Goal: Check status

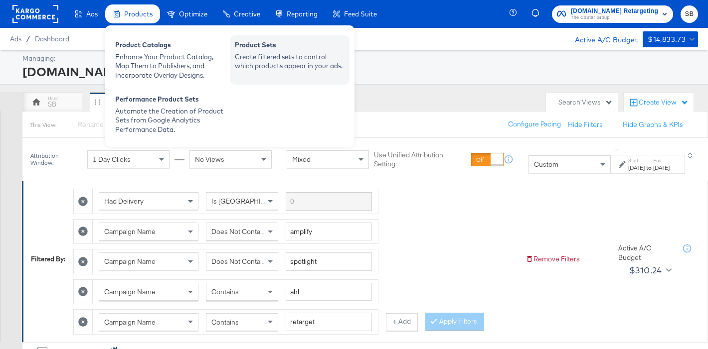
click at [281, 47] on div "Product Sets" at bounding box center [290, 46] width 110 height 12
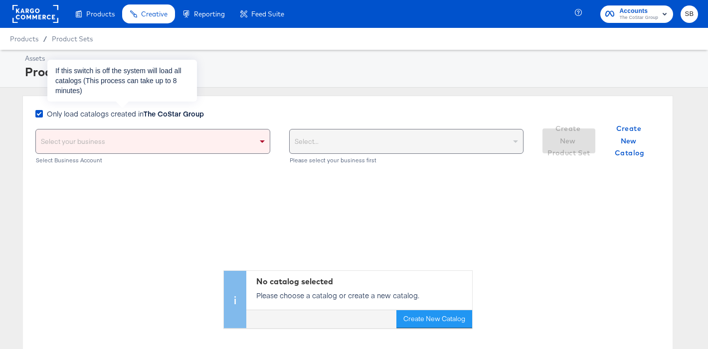
drag, startPoint x: 166, startPoint y: 115, endPoint x: 121, endPoint y: 143, distance: 53.4
click at [166, 115] on strong "The CoStar Group" at bounding box center [174, 114] width 60 height 10
click at [0, 0] on input "Only load catalogs created in The CoStar Group" at bounding box center [0, 0] width 0 height 0
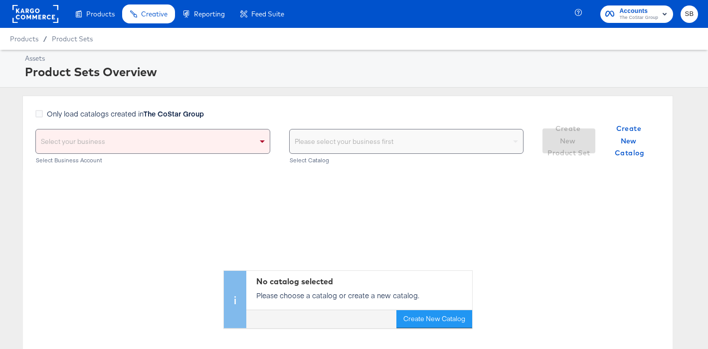
click at [121, 143] on div "Select your business" at bounding box center [153, 142] width 234 height 24
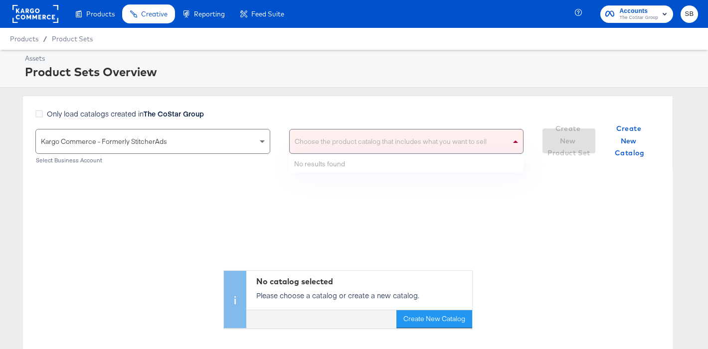
click at [321, 143] on div "Choose the product catalog that includes what you want to sell" at bounding box center [407, 142] width 234 height 24
type input "dare"
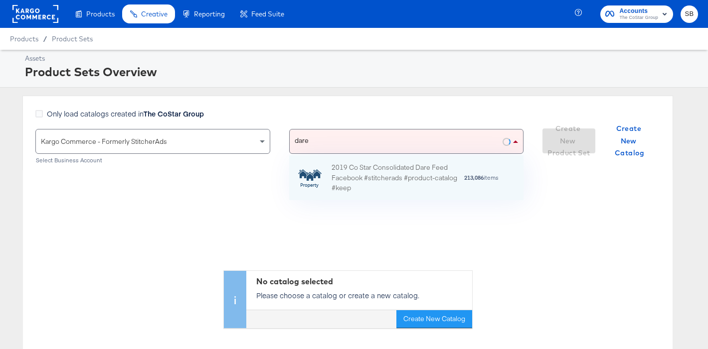
scroll to position [45, 234]
click at [410, 179] on div "2019 Co Star Consolidated Dare Feed Facebook #stitcherads #product-catalog #keep" at bounding box center [397, 177] width 132 height 31
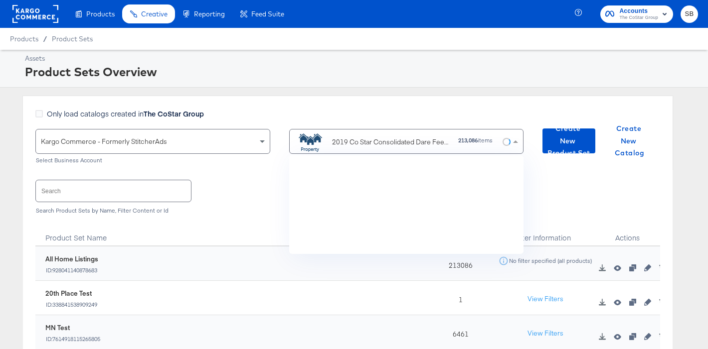
click at [402, 145] on div "2019 Co Star Consolidated Dare Feed Facebook #stitcherads #product-catalog #keep" at bounding box center [391, 142] width 119 height 10
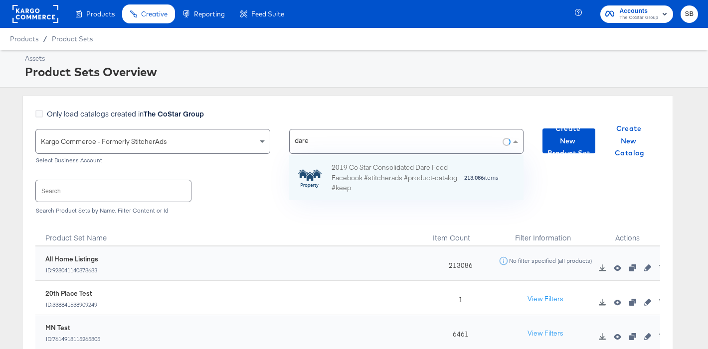
click at [331, 131] on div "dare dare" at bounding box center [396, 142] width 213 height 24
click at [329, 144] on div "dare dare" at bounding box center [396, 142] width 213 height 24
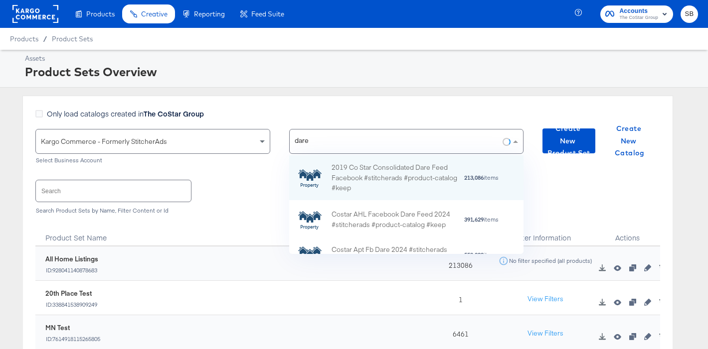
scroll to position [99, 234]
drag, startPoint x: 313, startPoint y: 142, endPoint x: 288, endPoint y: 142, distance: 24.9
click at [288, 142] on div "Kargo Commerce - Formerly StitcherAds Select Business Account dare dare 2019 Co…" at bounding box center [279, 147] width 488 height 37
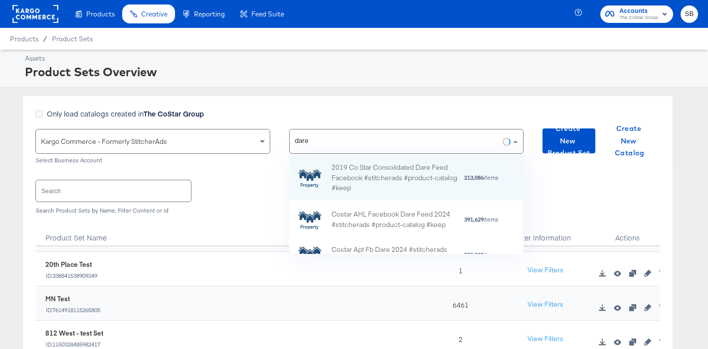
scroll to position [0, 0]
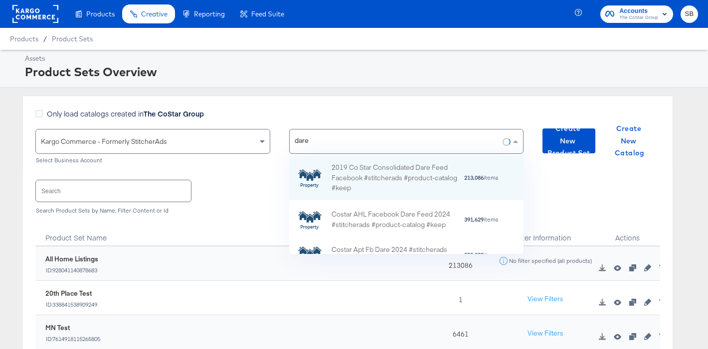
click at [311, 141] on div "dare dare" at bounding box center [302, 142] width 25 height 24
type input "d"
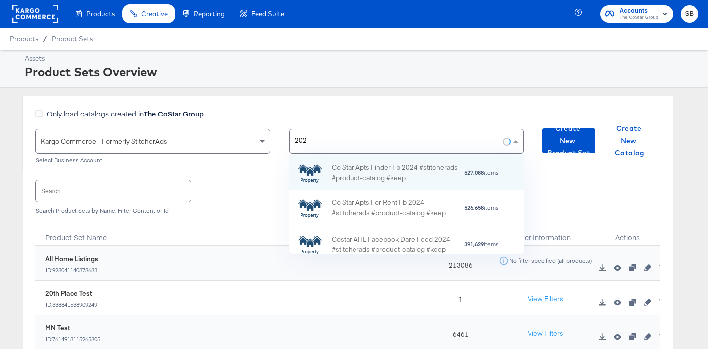
type input "2024"
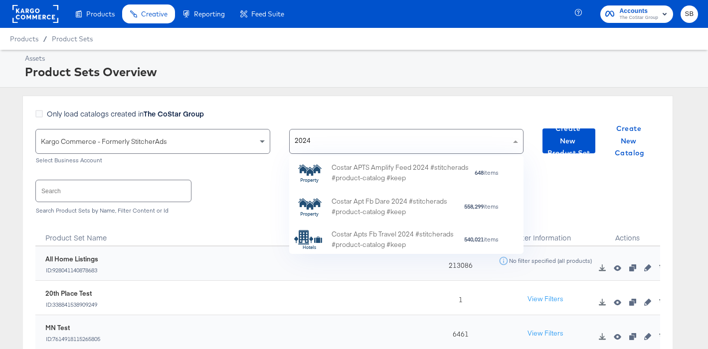
scroll to position [111, 0]
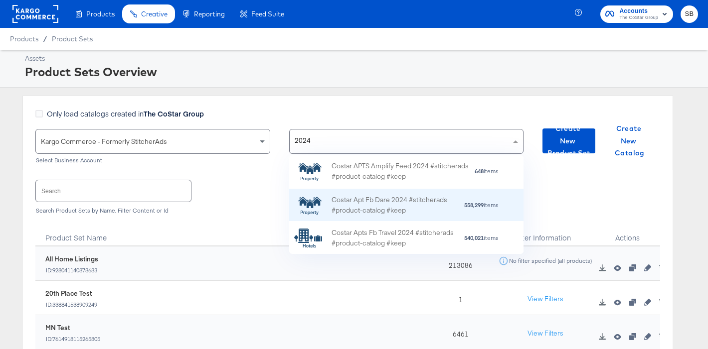
click at [368, 204] on div "Costar Apt Fb Dare 2024 #stitcherads #product-catalog #keep" at bounding box center [397, 205] width 132 height 21
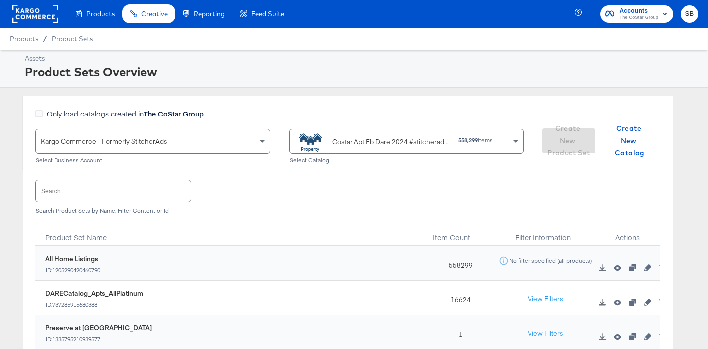
scroll to position [37, 0]
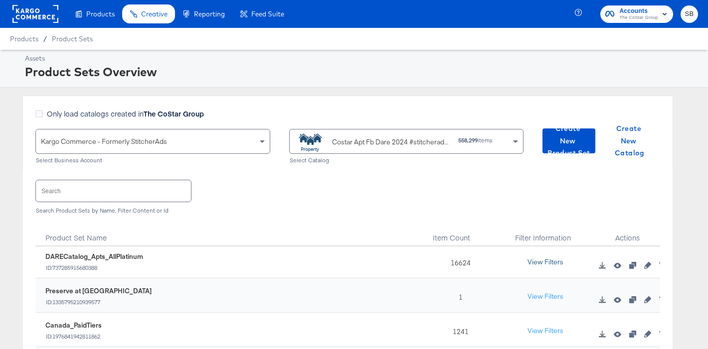
click at [538, 264] on button "View Filters" at bounding box center [545, 263] width 50 height 18
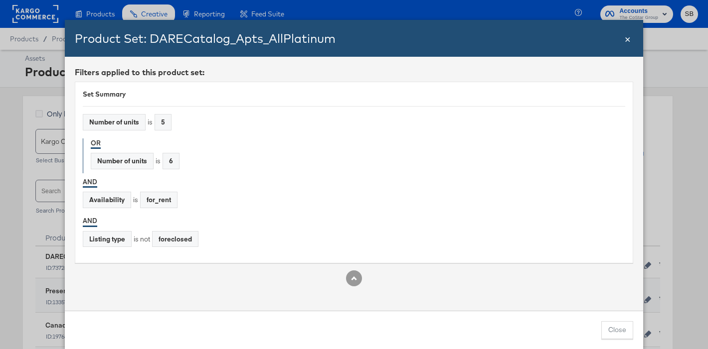
click at [626, 42] on span "×" at bounding box center [628, 37] width 6 height 13
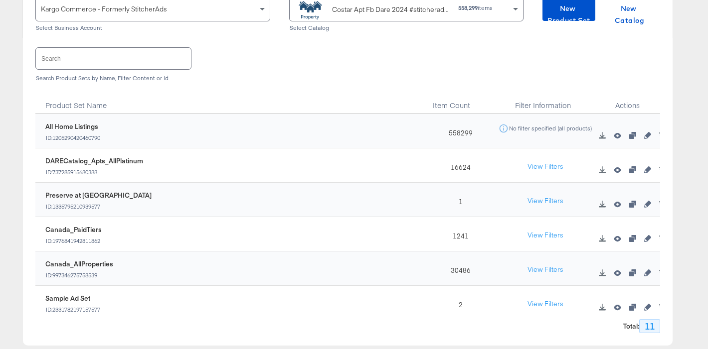
scroll to position [0, 0]
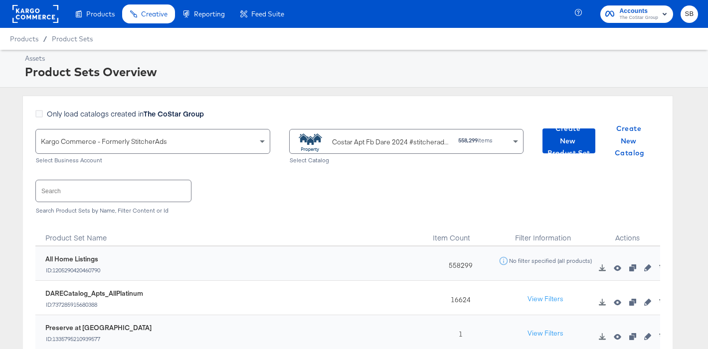
click at [34, 20] on rect at bounding box center [35, 14] width 46 height 18
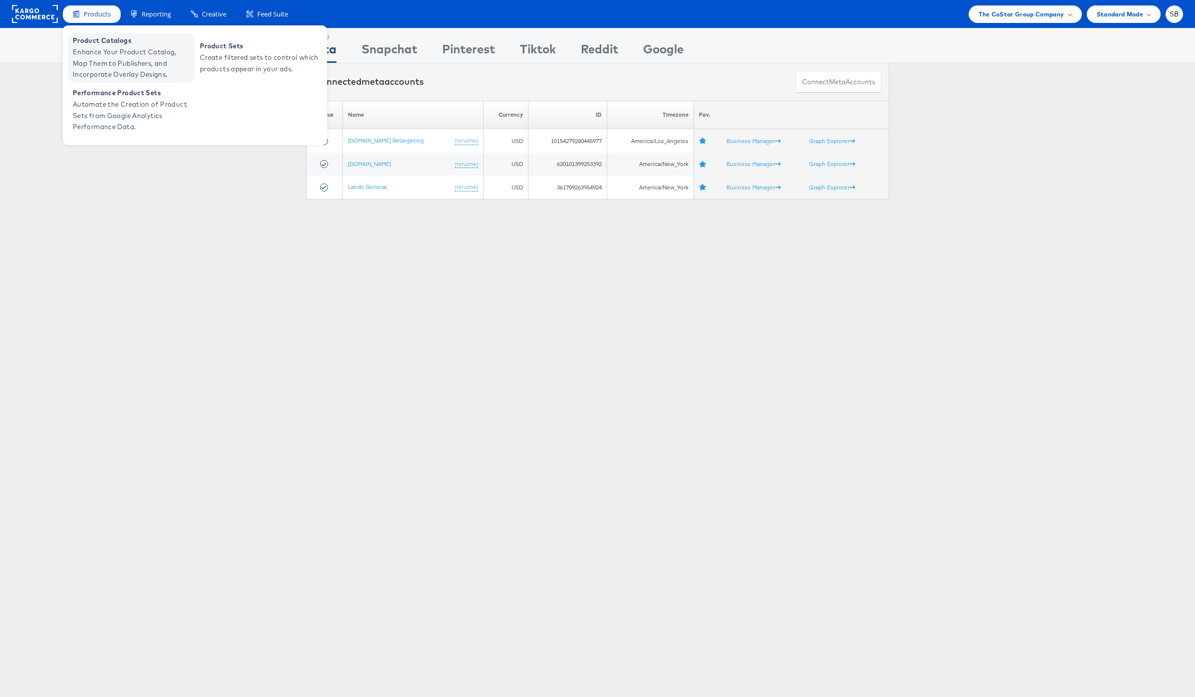
click at [121, 55] on span "Enhance Your Product Catalog, Map Them to Publishers, and Incorporate Overlay D…" at bounding box center [133, 63] width 120 height 34
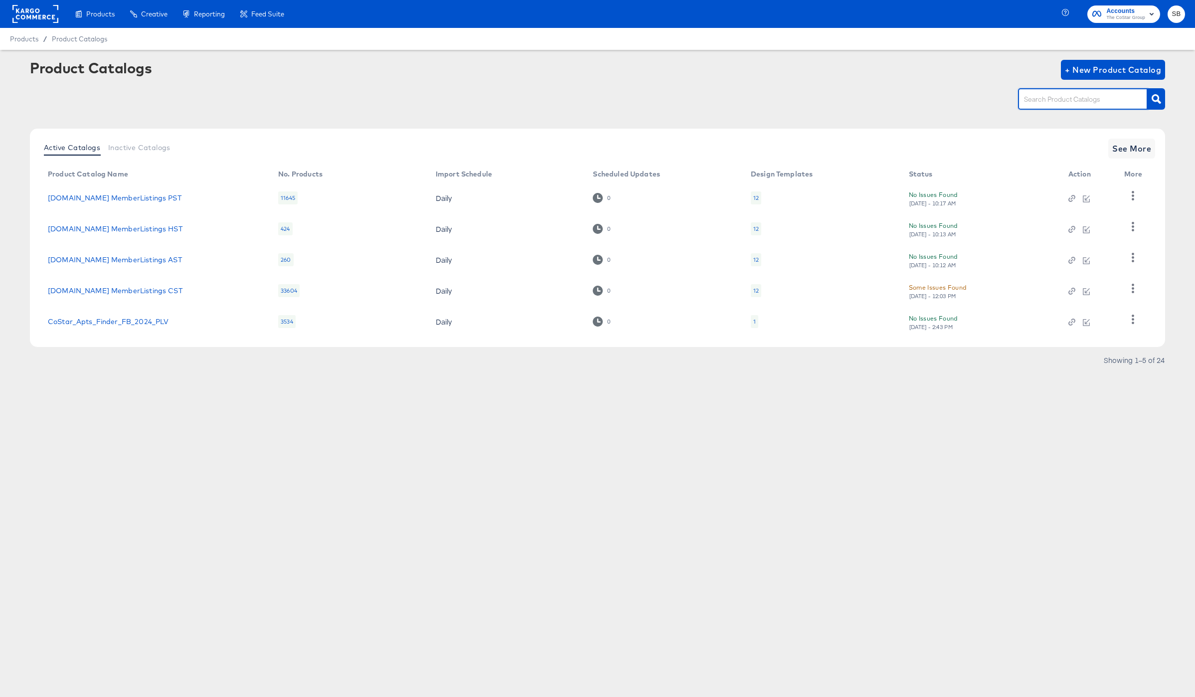
click at [1060, 95] on input "text" at bounding box center [1075, 99] width 106 height 11
type input "dare"
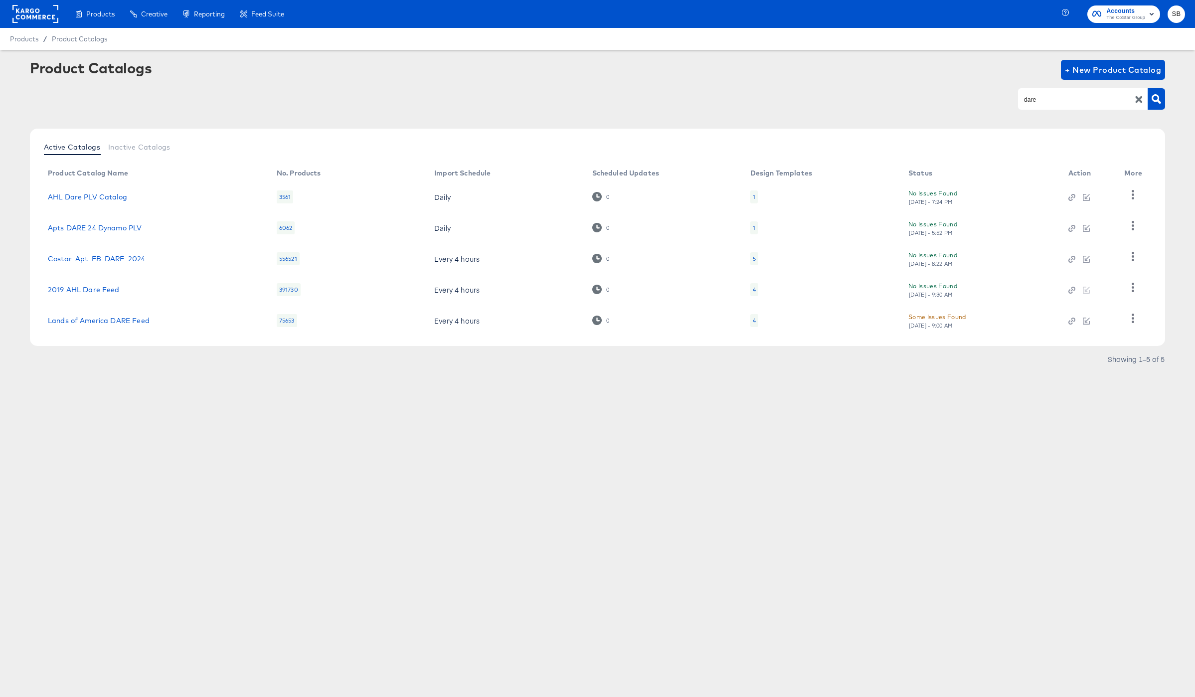
click at [107, 260] on link "Costar_Apt_FB_DARE_2024" at bounding box center [96, 259] width 97 height 8
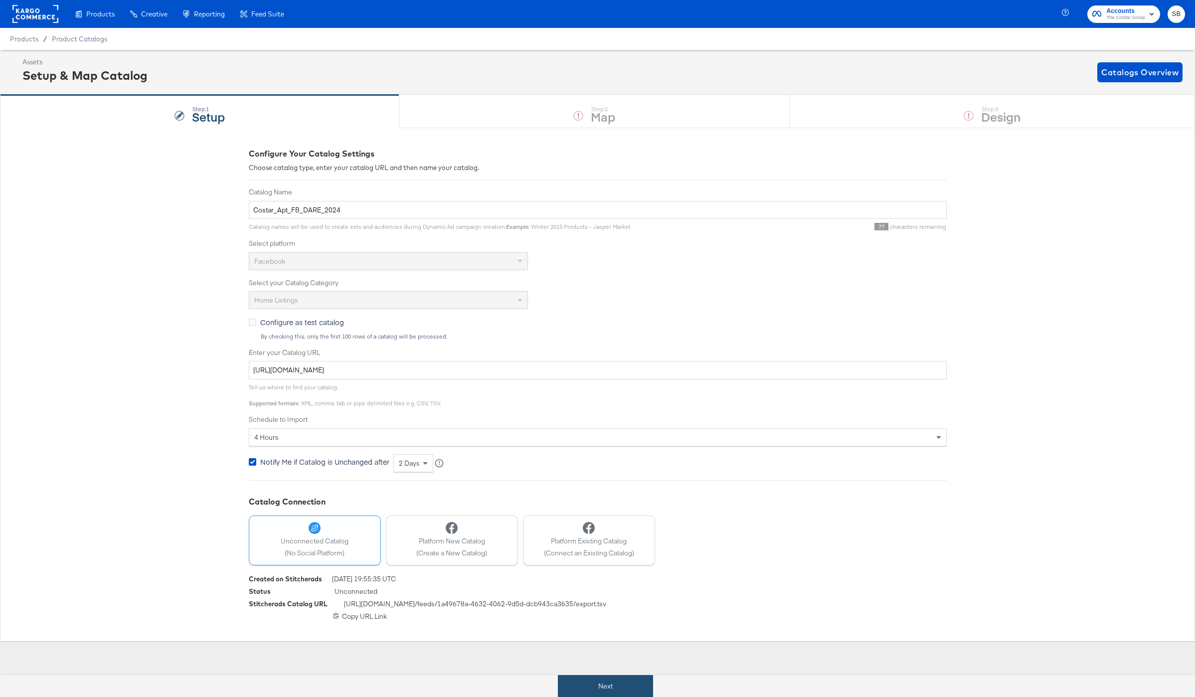
click at [619, 687] on button "Next" at bounding box center [605, 686] width 95 height 22
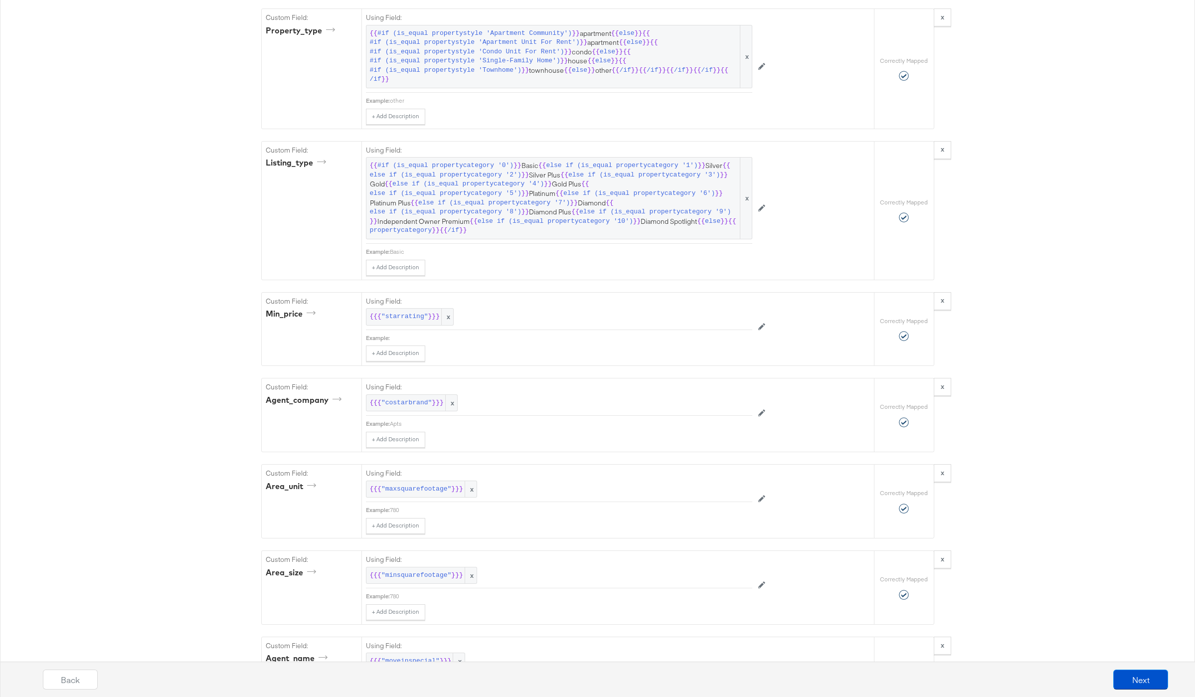
scroll to position [1890, 0]
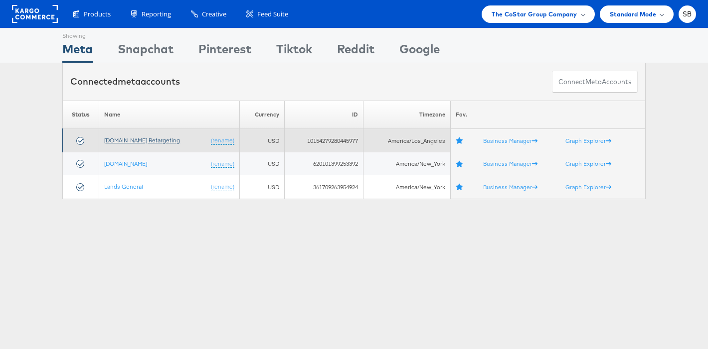
click at [167, 141] on link "[DOMAIN_NAME] Retargeting" at bounding box center [142, 140] width 76 height 7
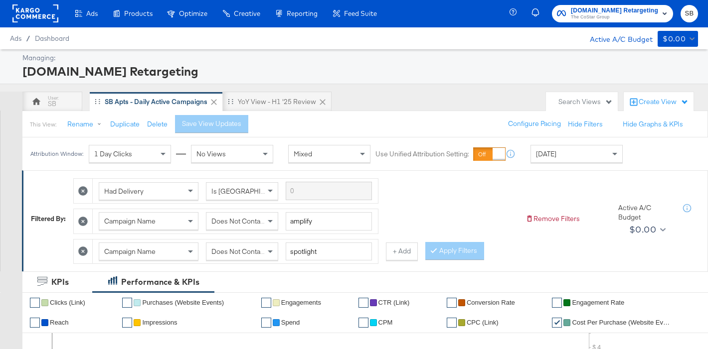
scroll to position [0, 0]
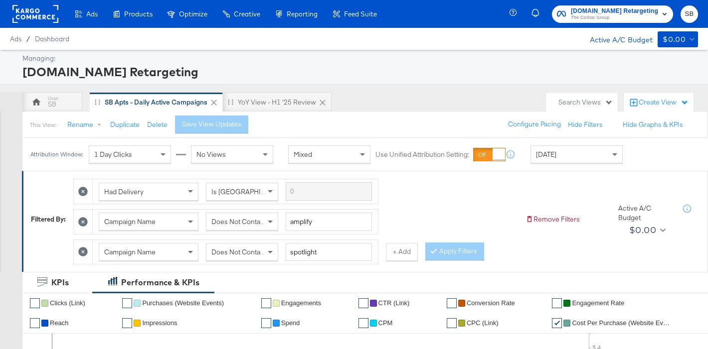
click at [565, 150] on div "[DATE]" at bounding box center [576, 154] width 91 height 17
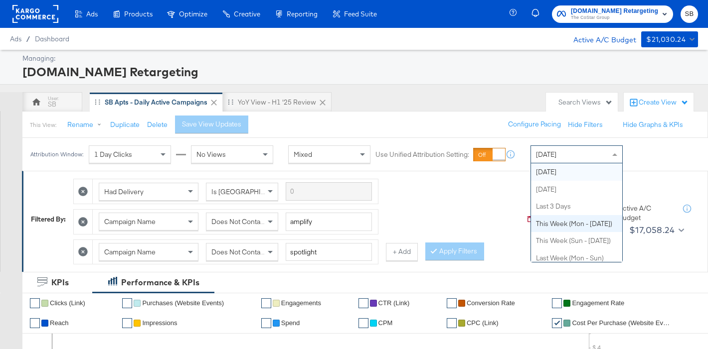
scroll to position [0, 0]
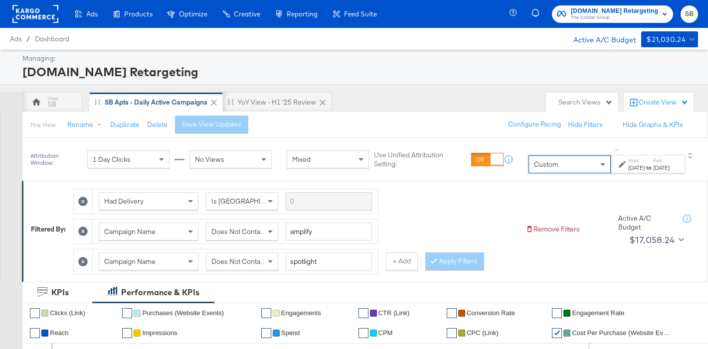
click at [628, 172] on div "[DATE]" at bounding box center [636, 168] width 16 height 8
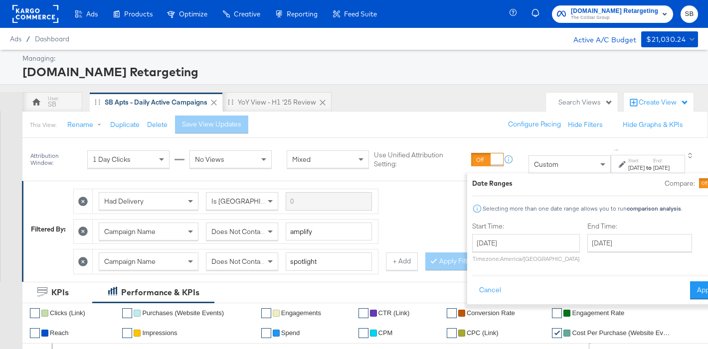
scroll to position [62, 0]
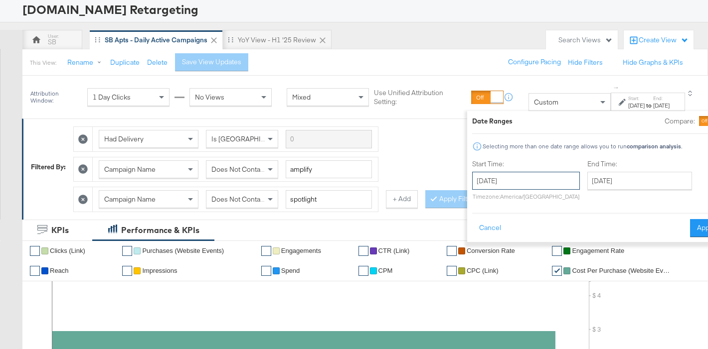
click at [476, 186] on input "[DATE]" at bounding box center [526, 181] width 108 height 18
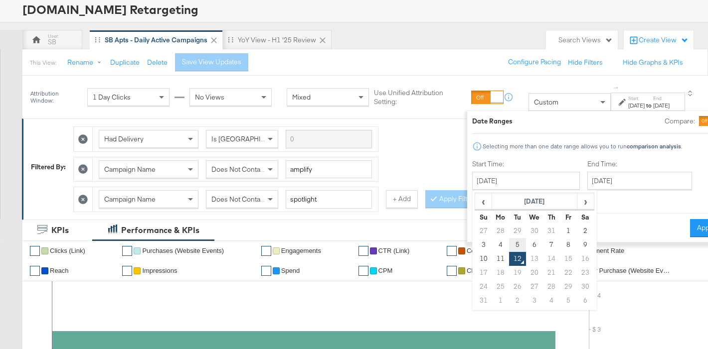
click at [508, 246] on td "5" at bounding box center [516, 245] width 17 height 14
type input "[DATE]"
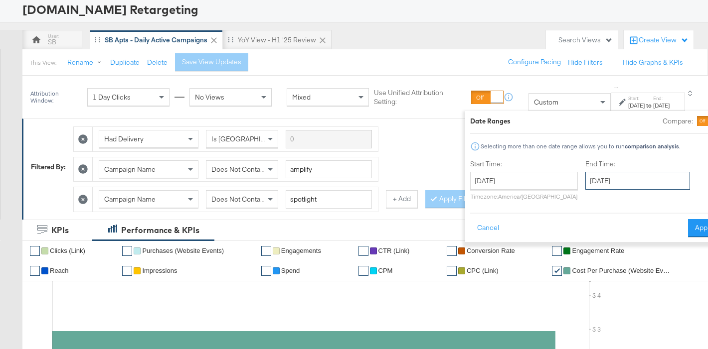
click at [596, 183] on input "[DATE]" at bounding box center [637, 181] width 105 height 18
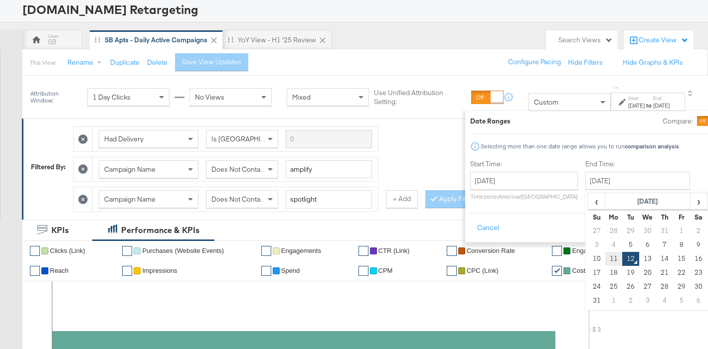
click at [605, 258] on td "11" at bounding box center [613, 259] width 17 height 14
type input "[DATE]"
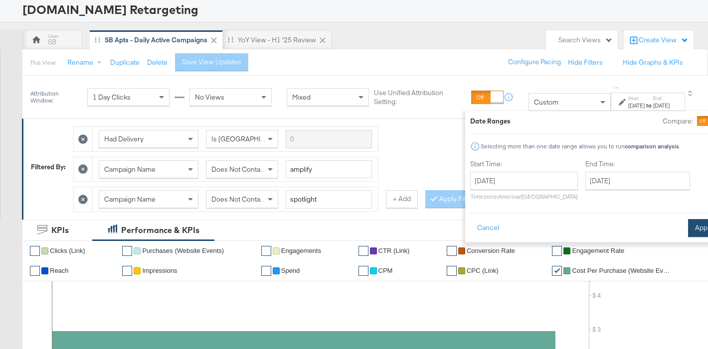
click at [688, 231] on button "Apply" at bounding box center [703, 228] width 31 height 18
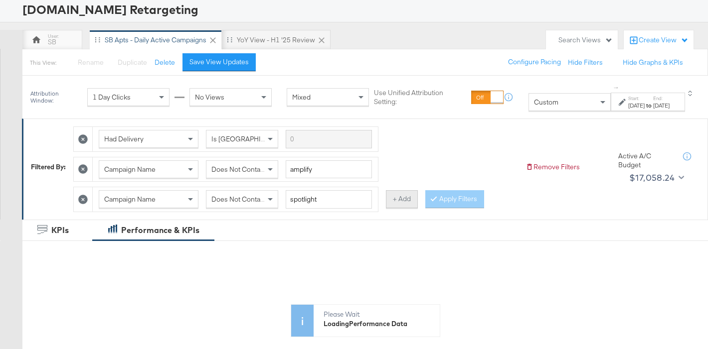
click at [399, 206] on button "+ Add" at bounding box center [402, 199] width 32 height 18
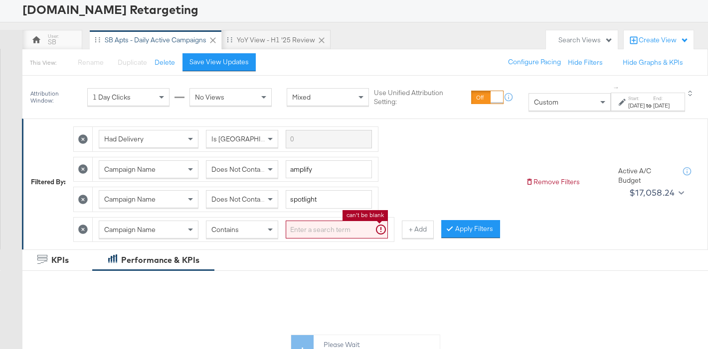
click at [300, 231] on input "search" at bounding box center [337, 230] width 102 height 18
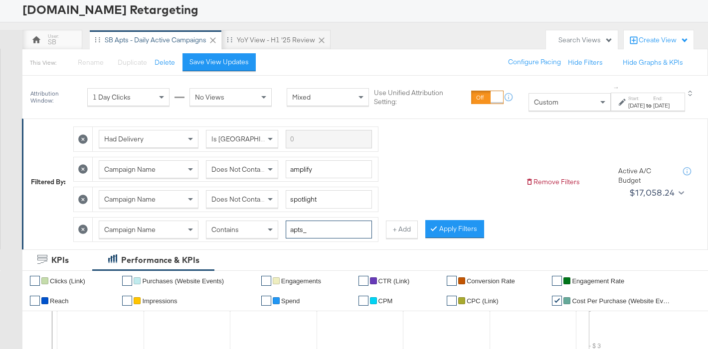
scroll to position [62, 0]
type input "apts_"
click at [413, 233] on button "+ Add" at bounding box center [402, 230] width 32 height 18
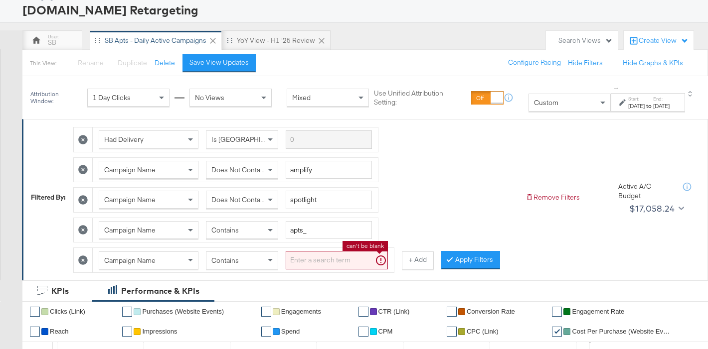
click at [330, 264] on input "search" at bounding box center [337, 260] width 102 height 18
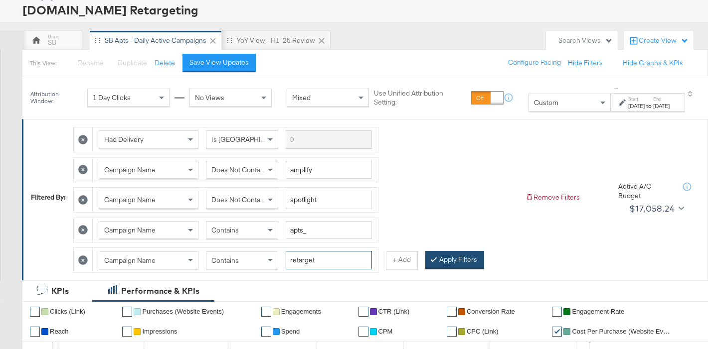
type input "retarget"
click at [460, 256] on button "Apply Filters" at bounding box center [454, 260] width 59 height 18
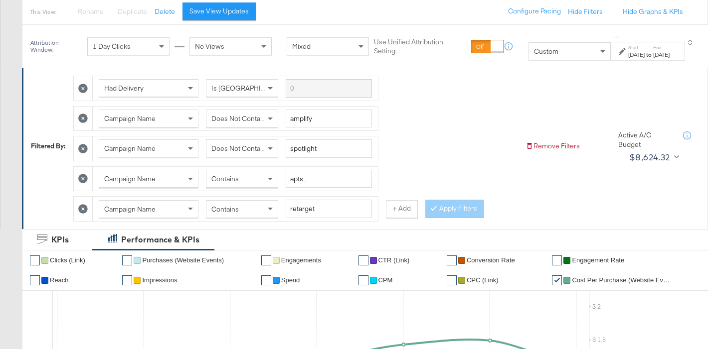
scroll to position [112, 0]
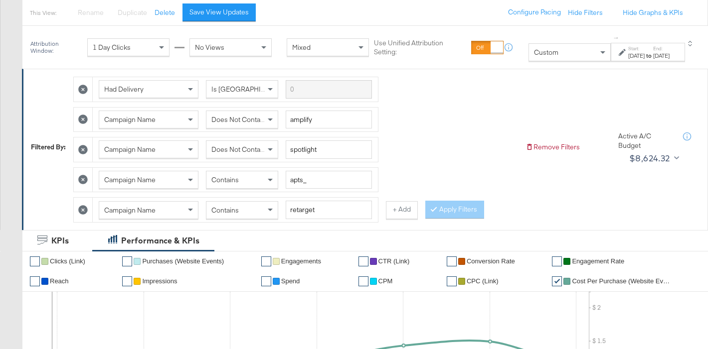
click at [641, 50] on div "Start: [DATE] to End: [DATE]" at bounding box center [648, 52] width 41 height 14
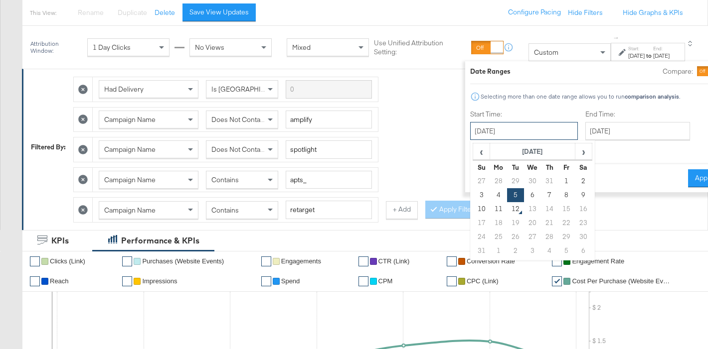
click at [477, 129] on input "[DATE]" at bounding box center [524, 131] width 108 height 18
click at [474, 152] on span "‹" at bounding box center [481, 151] width 15 height 15
click at [506, 182] on td "1" at bounding box center [514, 181] width 17 height 14
type input "[DATE]"
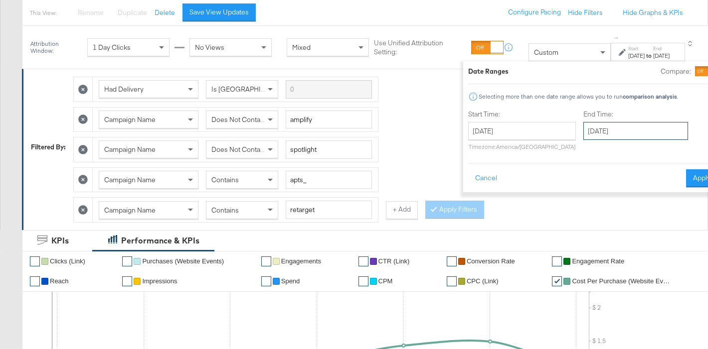
click at [585, 129] on input "[DATE]" at bounding box center [635, 131] width 105 height 18
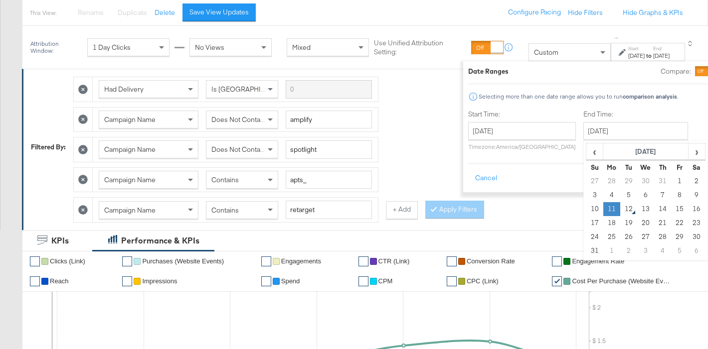
click at [603, 209] on td "11" at bounding box center [611, 209] width 17 height 14
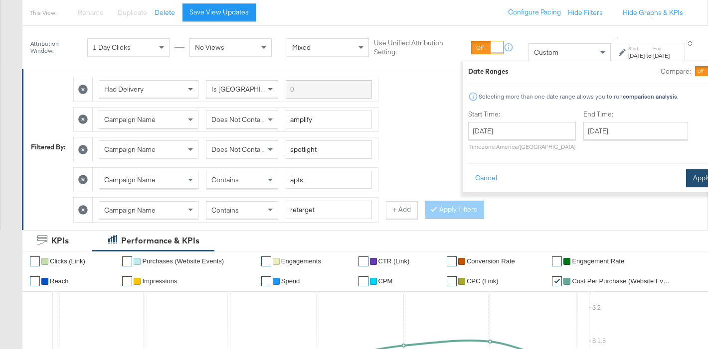
click at [686, 181] on button "Apply" at bounding box center [701, 178] width 31 height 18
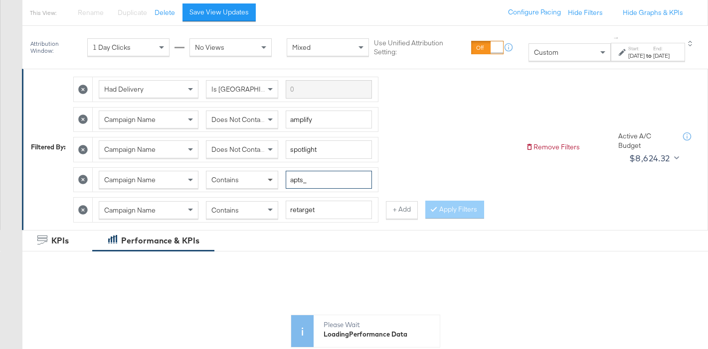
drag, startPoint x: 304, startPoint y: 183, endPoint x: 273, endPoint y: 183, distance: 30.9
click at [273, 183] on div "Campaign Name Contains apts_" at bounding box center [235, 180] width 273 height 18
type input "fr_"
click at [452, 214] on button "Apply Filters" at bounding box center [454, 210] width 59 height 18
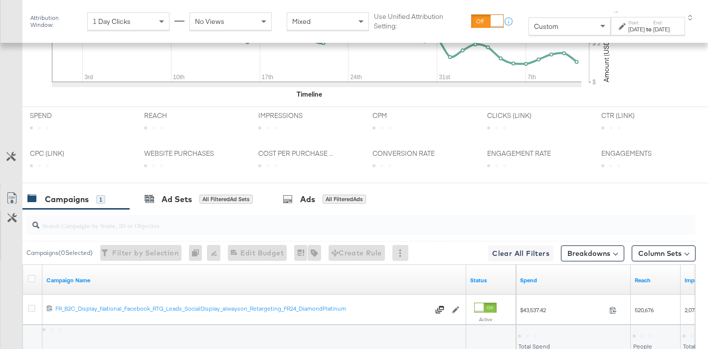
scroll to position [475, 0]
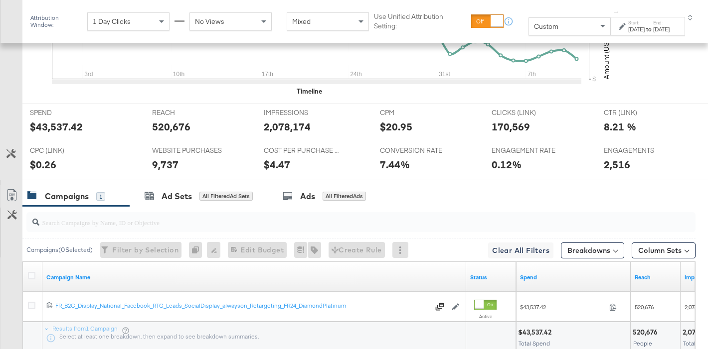
click at [276, 168] on div "$4.47" at bounding box center [277, 165] width 26 height 14
